Goal: Find contact information: Find contact information

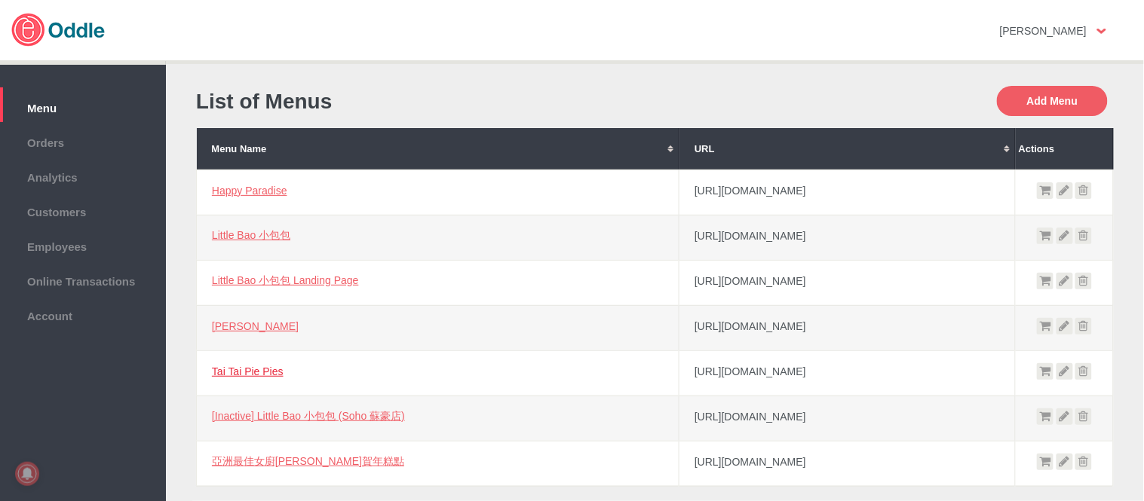
click at [270, 372] on link "Tai Tai Pie Pies" at bounding box center [248, 372] width 72 height 12
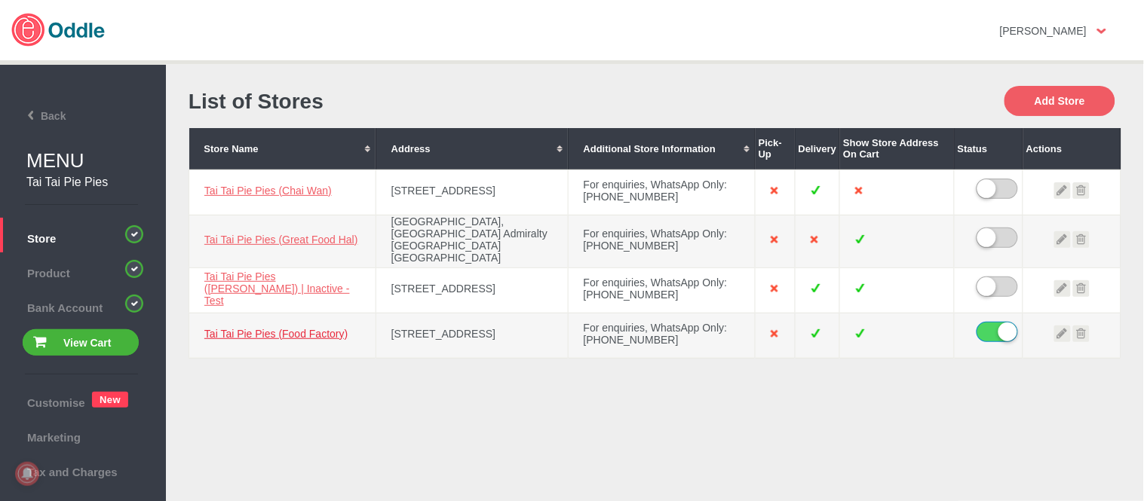
click at [254, 328] on link "Tai Tai Pie Pies (Food Factory)" at bounding box center [275, 334] width 143 height 12
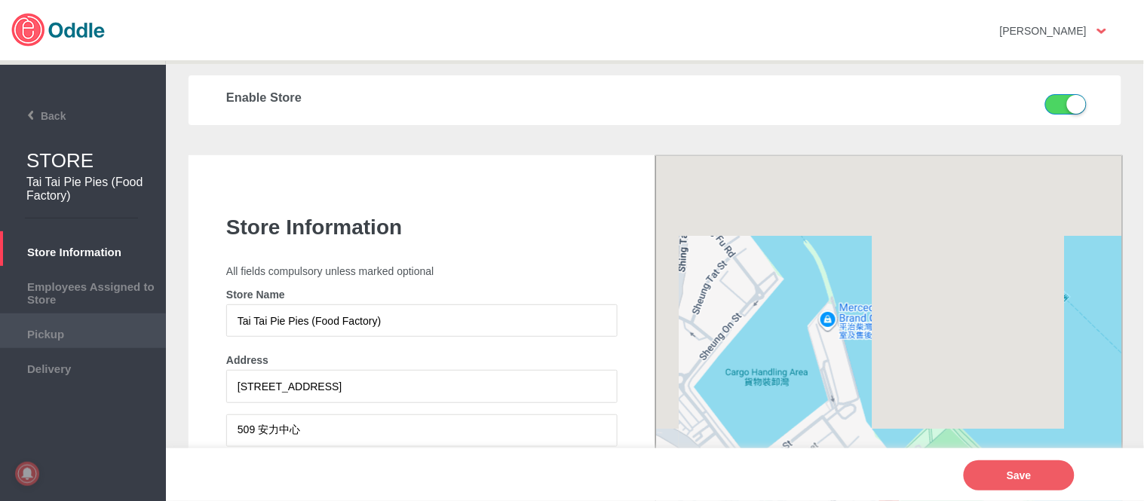
click at [32, 336] on span "Pickup" at bounding box center [83, 332] width 151 height 17
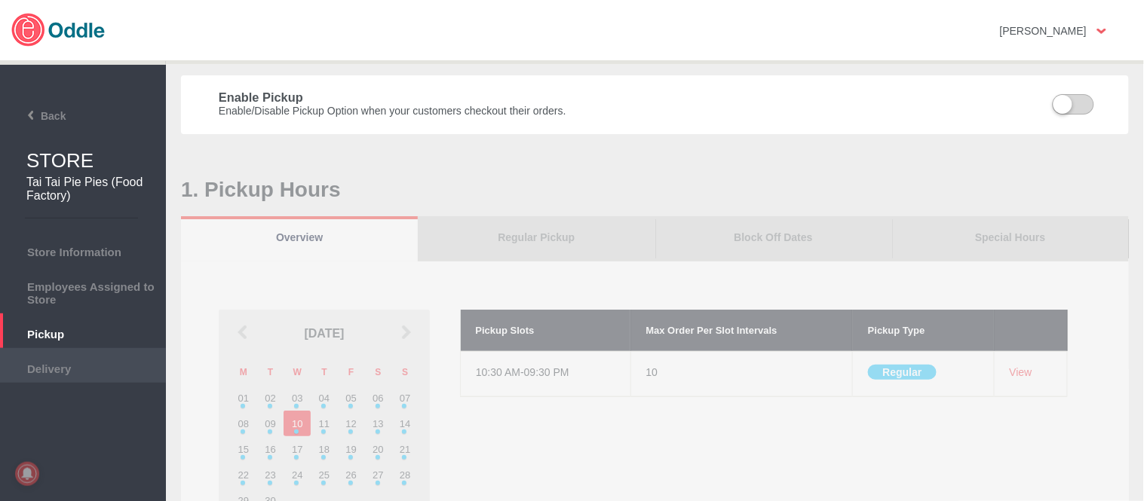
click at [84, 362] on span "Delivery" at bounding box center [83, 367] width 151 height 17
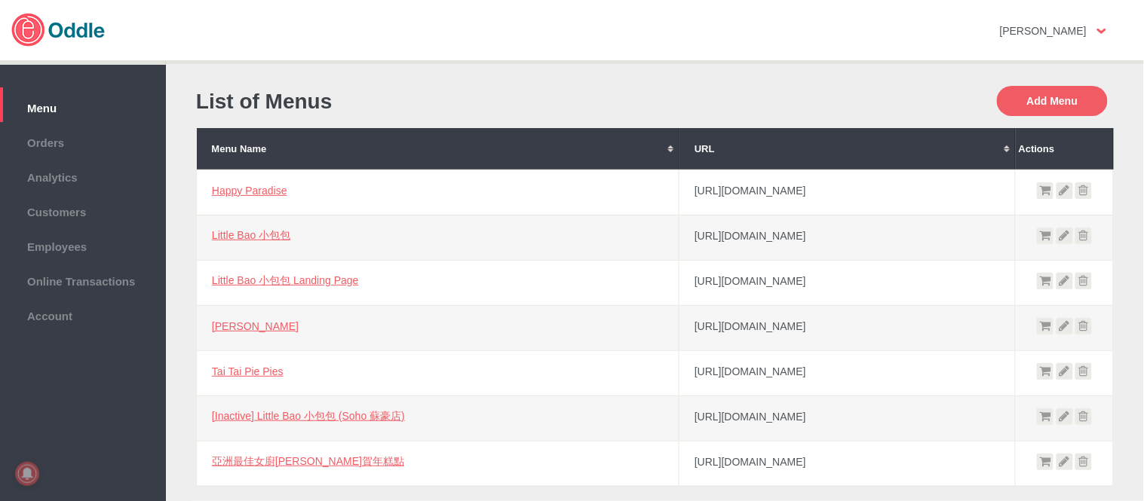
click at [260, 378] on td "Tai Tai Pie Pies" at bounding box center [438, 373] width 483 height 45
click at [251, 366] on link "Tai Tai Pie Pies" at bounding box center [248, 372] width 72 height 12
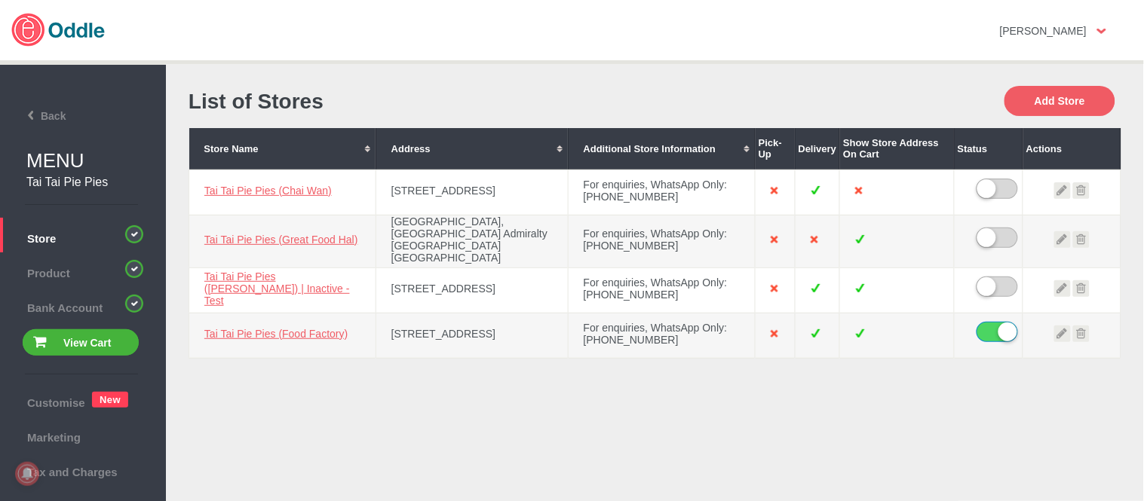
click at [250, 441] on div "List of Stores Add Store Store Name Address Additional Store Information Pick-U…" at bounding box center [654, 273] width 963 height 397
click at [294, 328] on link "Tai Tai Pie Pies (Food Factory)" at bounding box center [275, 334] width 143 height 12
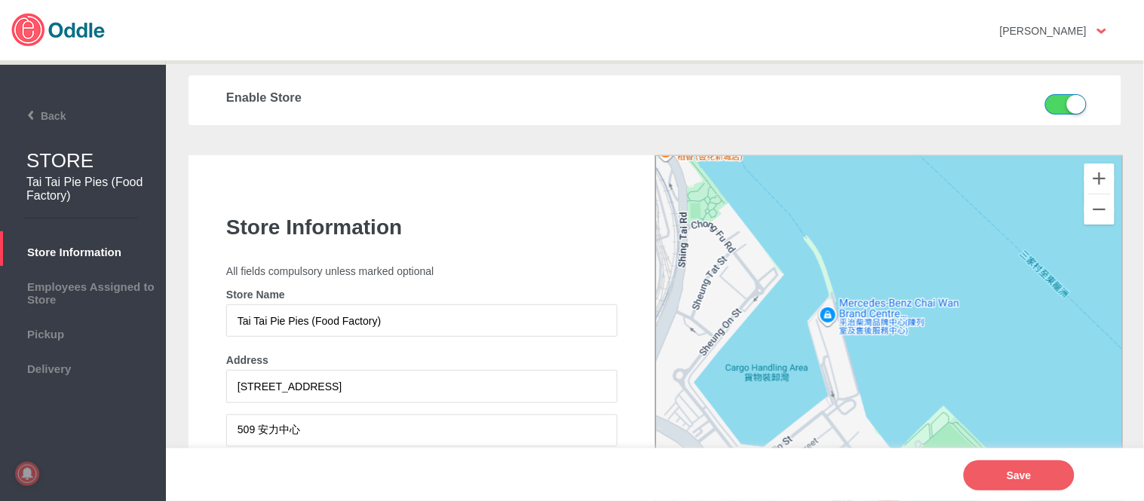
scroll to position [335, 0]
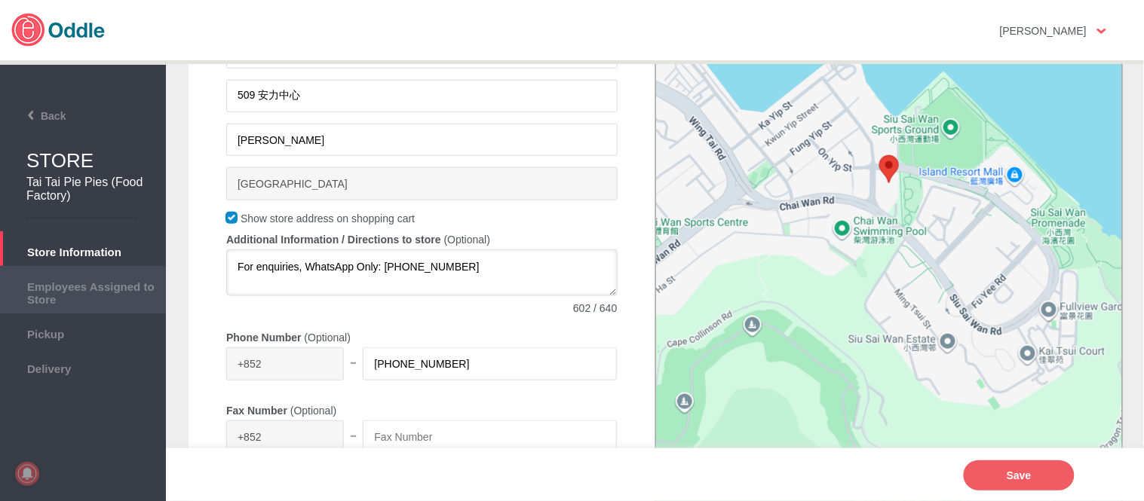
click at [83, 290] on span "Employees Assigned to Store" at bounding box center [83, 291] width 151 height 29
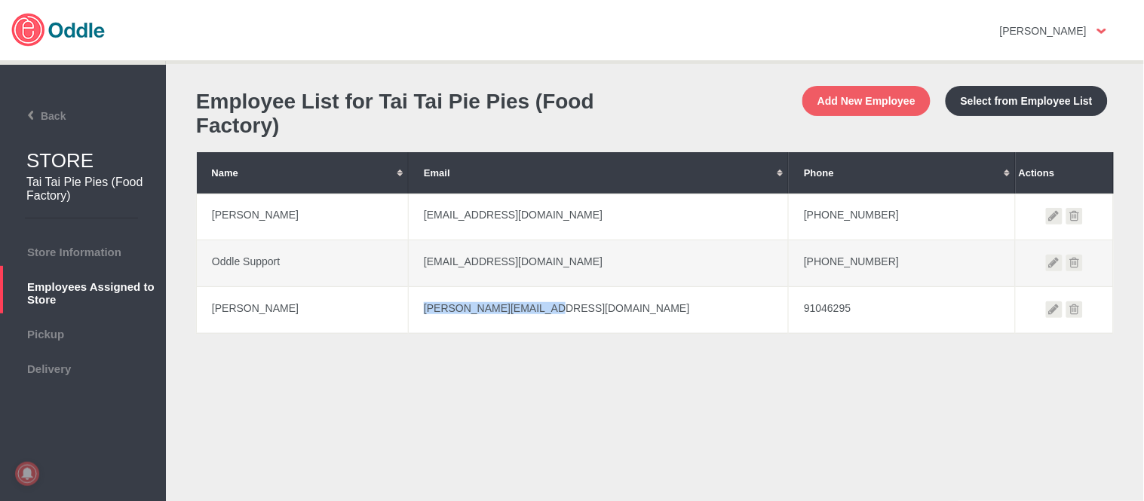
drag, startPoint x: 448, startPoint y: 314, endPoint x: 578, endPoint y: 311, distance: 130.5
click at [578, 311] on td "[PERSON_NAME][EMAIL_ADDRESS][DOMAIN_NAME]" at bounding box center [599, 310] width 380 height 47
copy td "[PERSON_NAME][EMAIL_ADDRESS][DOMAIN_NAME]"
drag, startPoint x: 212, startPoint y: 311, endPoint x: 305, endPoint y: 311, distance: 93.5
click at [305, 311] on td "[PERSON_NAME]" at bounding box center [303, 310] width 212 height 47
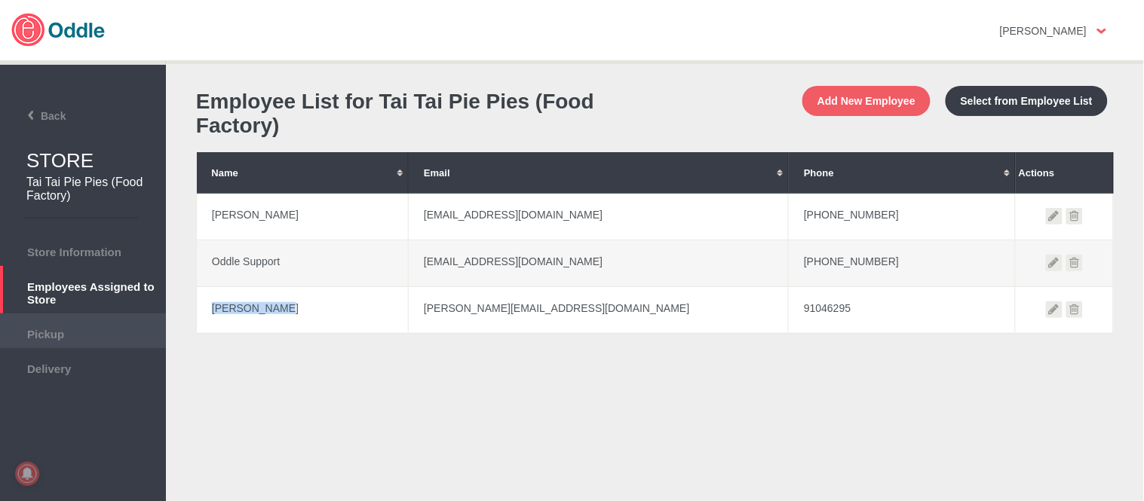
copy td "[PERSON_NAME]"
